Goal: Check status: Check status

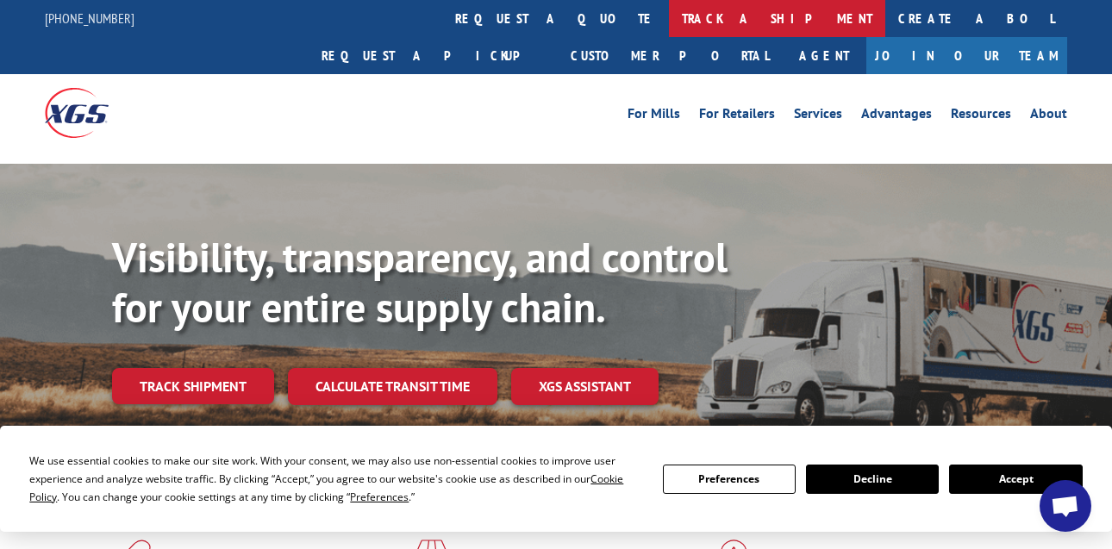
click at [669, 23] on link "track a shipment" at bounding box center [777, 18] width 216 height 37
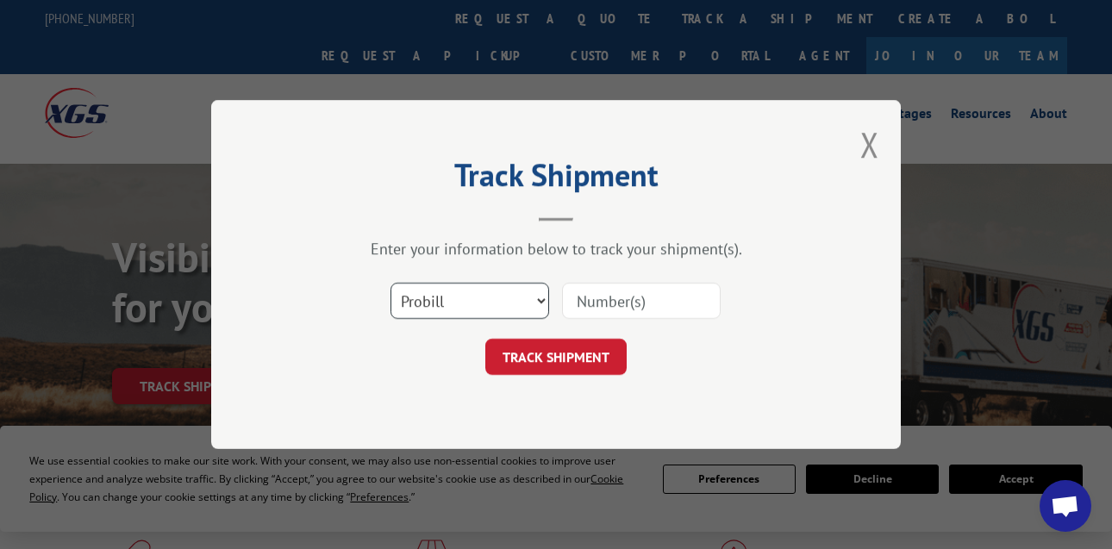
click at [476, 292] on select "Select category... Probill BOL PO" at bounding box center [469, 301] width 159 height 36
select select "po"
click at [390, 283] on select "Select category... Probill BOL PO" at bounding box center [469, 301] width 159 height 36
click at [599, 317] on input at bounding box center [641, 301] width 159 height 36
type input "38445871"
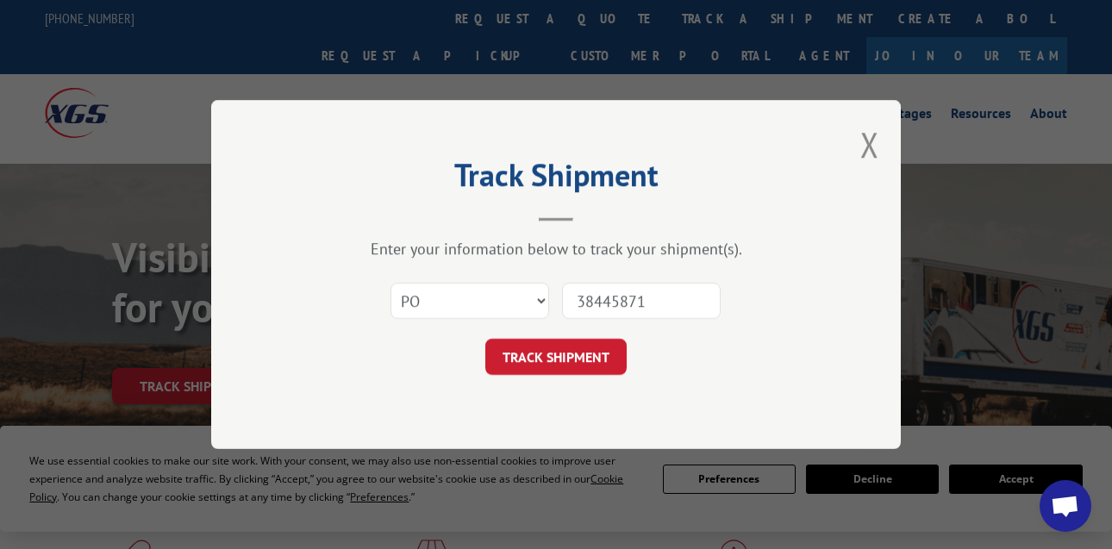
click button "TRACK SHIPMENT" at bounding box center [555, 357] width 141 height 36
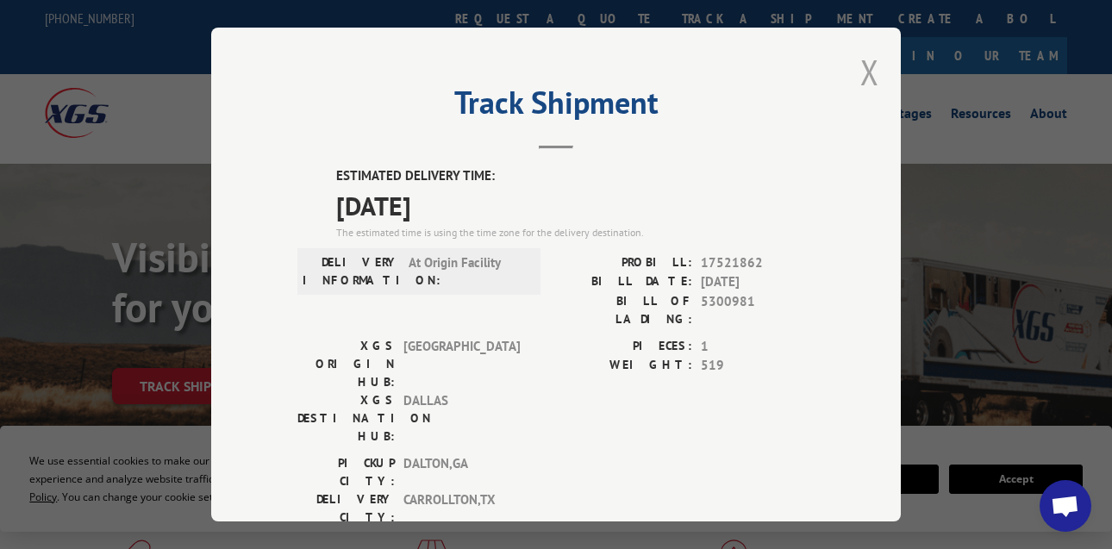
click at [860, 72] on button "Close modal" at bounding box center [869, 72] width 19 height 46
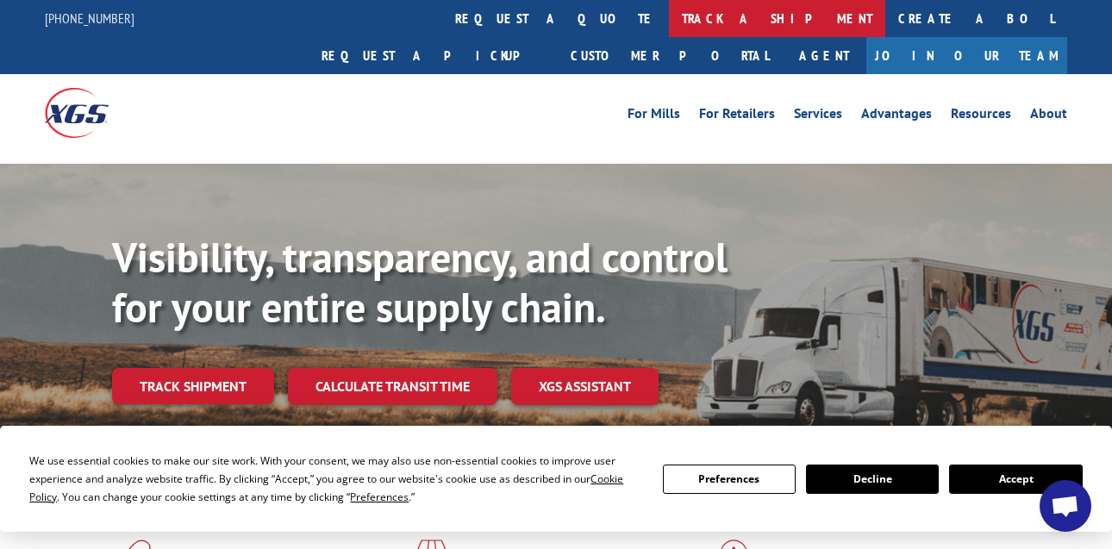
click at [669, 18] on link "track a shipment" at bounding box center [777, 18] width 216 height 37
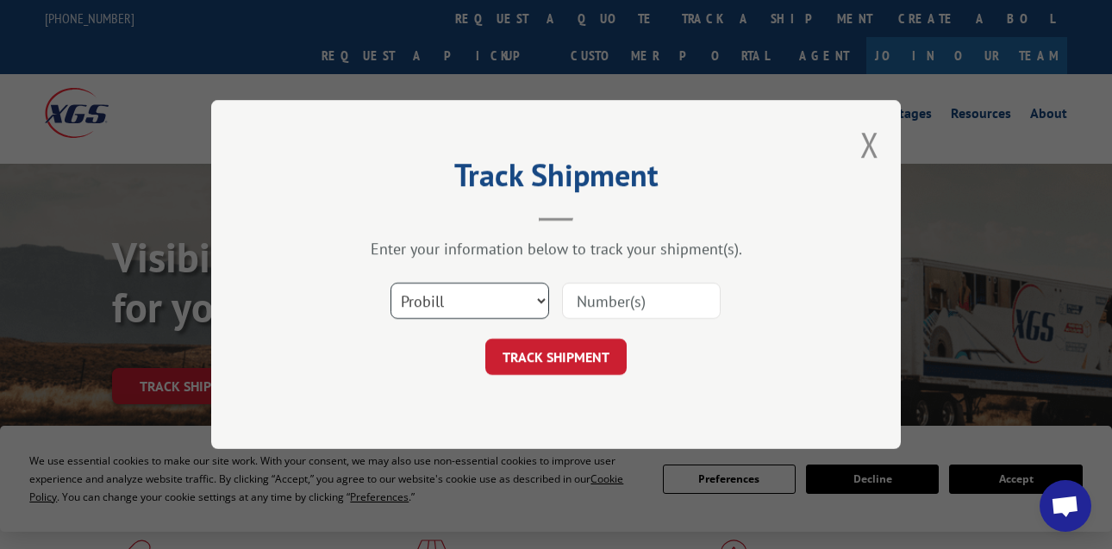
click at [475, 292] on select "Select category... Probill BOL PO" at bounding box center [469, 301] width 159 height 36
select select "po"
click at [390, 283] on select "Select category... Probill BOL PO" at bounding box center [469, 301] width 159 height 36
click at [604, 308] on input at bounding box center [641, 301] width 159 height 36
type input "38445871"
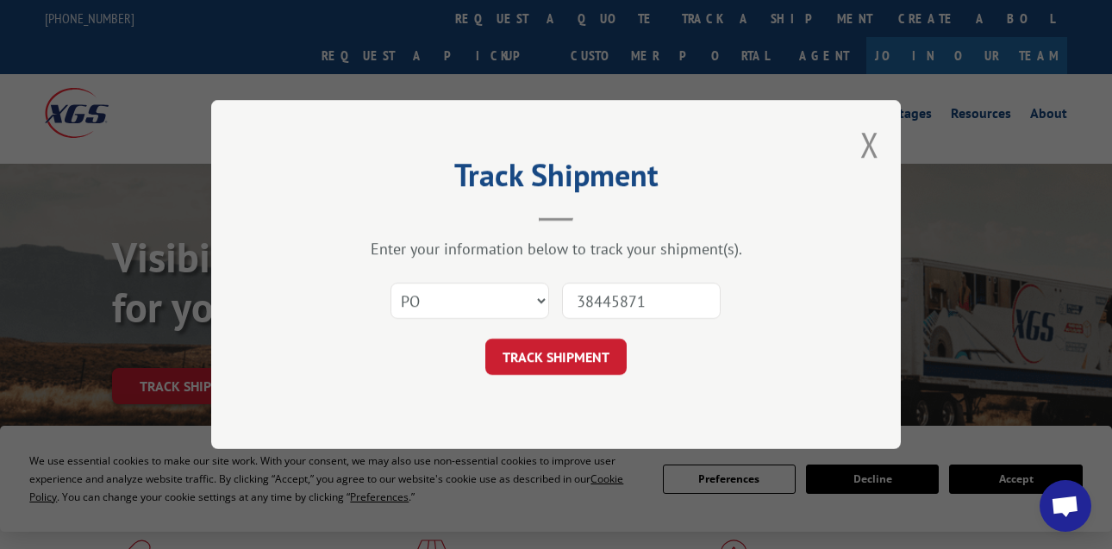
click button "TRACK SHIPMENT" at bounding box center [555, 357] width 141 height 36
